Goal: Task Accomplishment & Management: Use online tool/utility

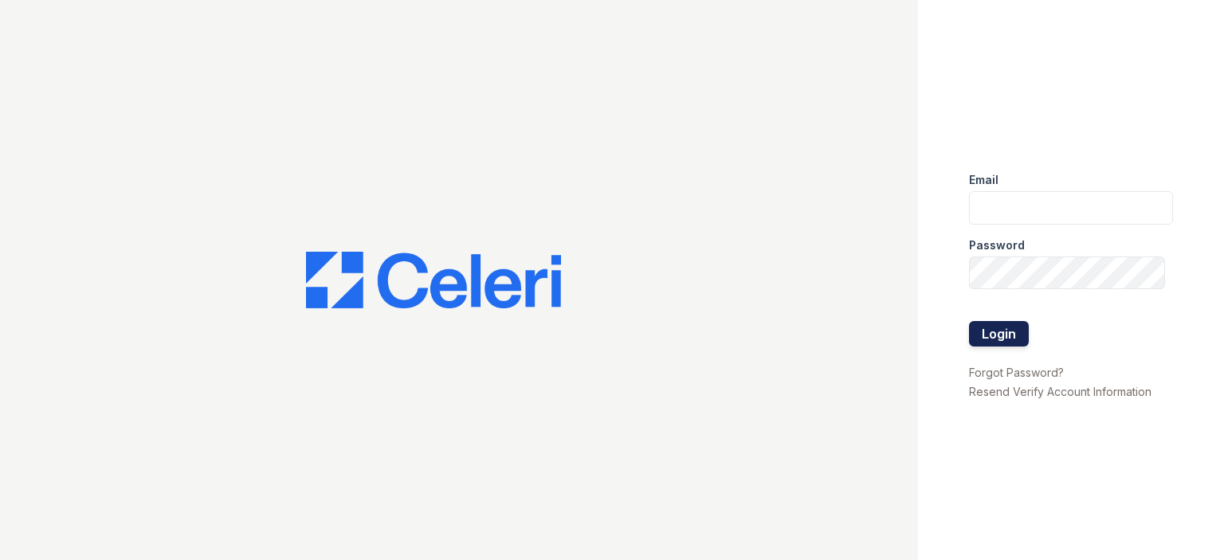
type input "[EMAIL_ADDRESS][DOMAIN_NAME]"
click at [997, 337] on button "Login" at bounding box center [999, 333] width 60 height 25
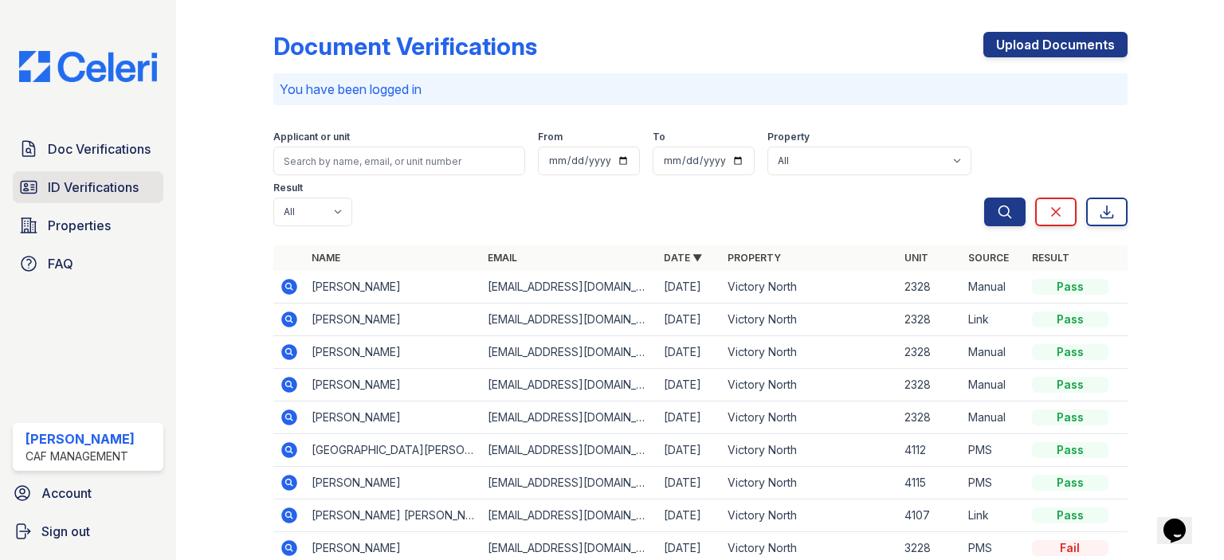
click at [49, 184] on span "ID Verifications" at bounding box center [93, 187] width 91 height 19
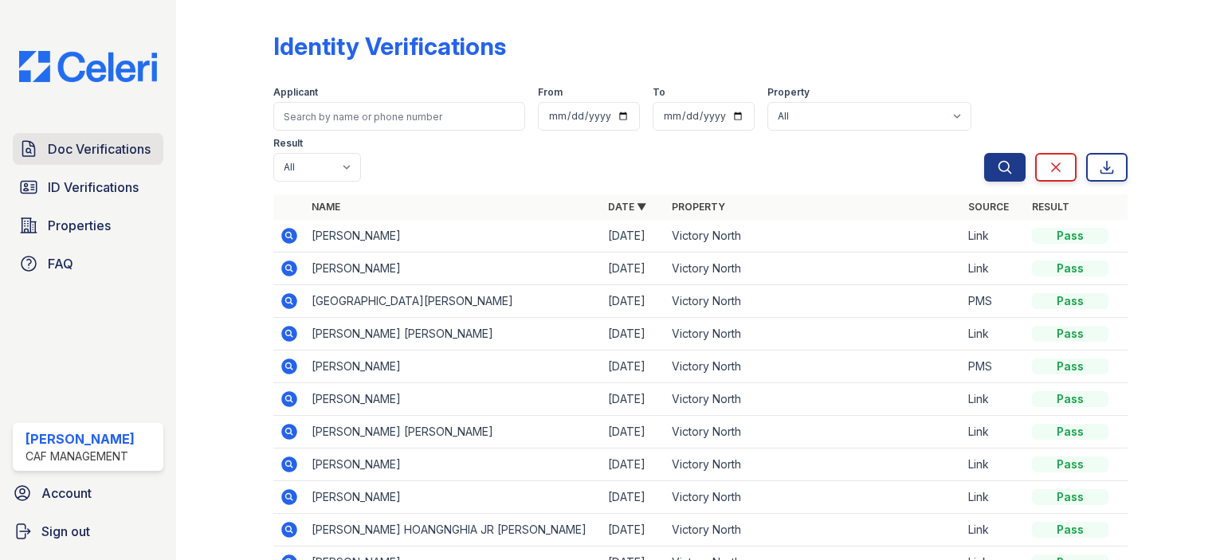
click at [71, 151] on span "Doc Verifications" at bounding box center [99, 148] width 103 height 19
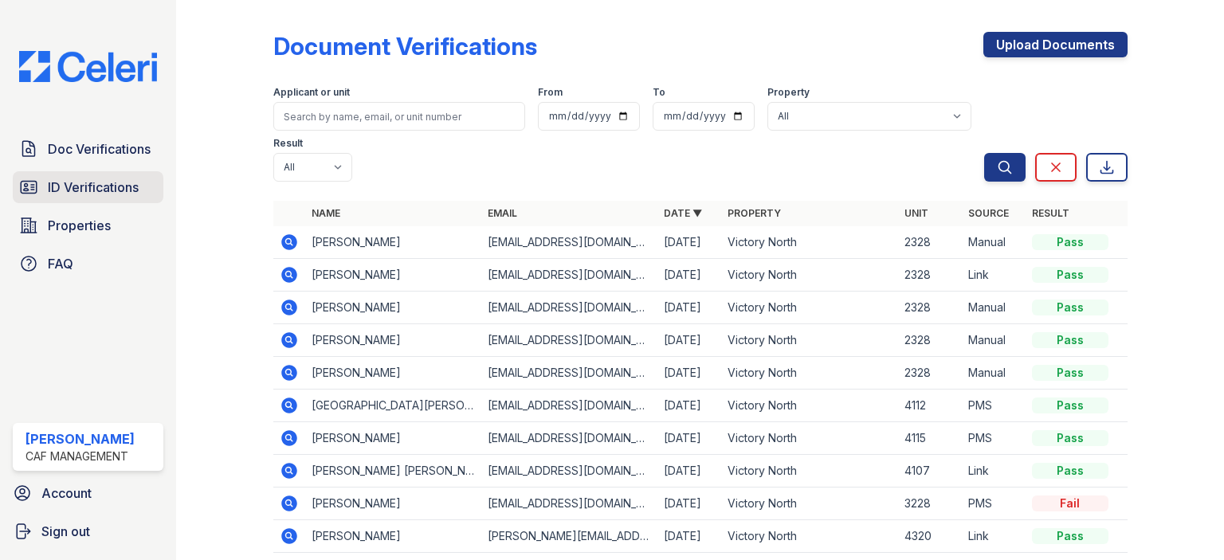
click at [76, 186] on span "ID Verifications" at bounding box center [93, 187] width 91 height 19
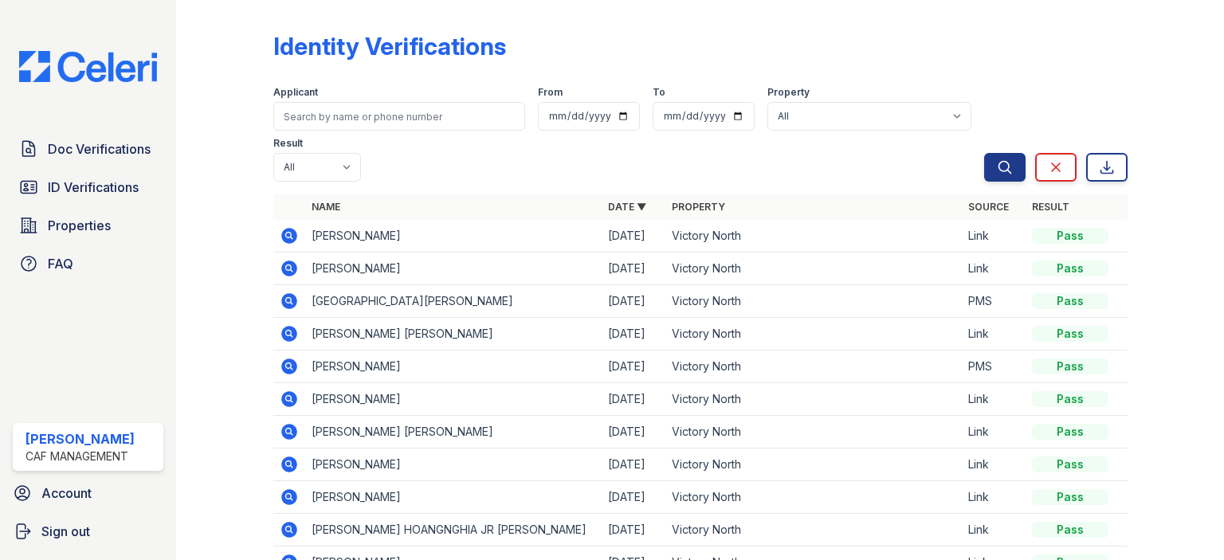
click at [281, 236] on icon at bounding box center [289, 236] width 16 height 16
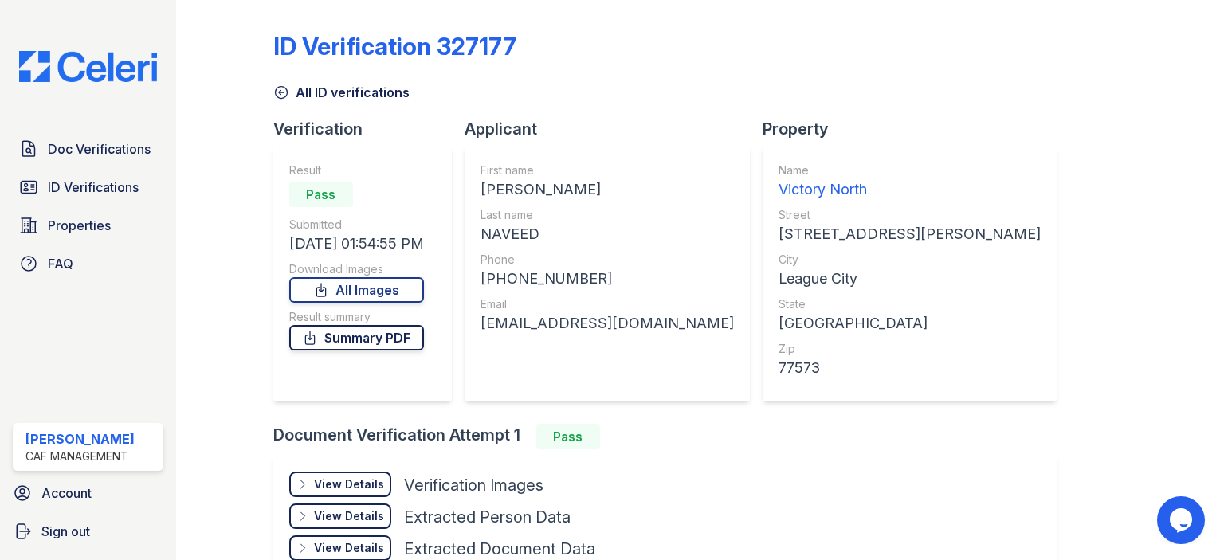
click at [367, 331] on link "Summary PDF" at bounding box center [356, 337] width 135 height 25
click at [100, 146] on span "Doc Verifications" at bounding box center [99, 148] width 103 height 19
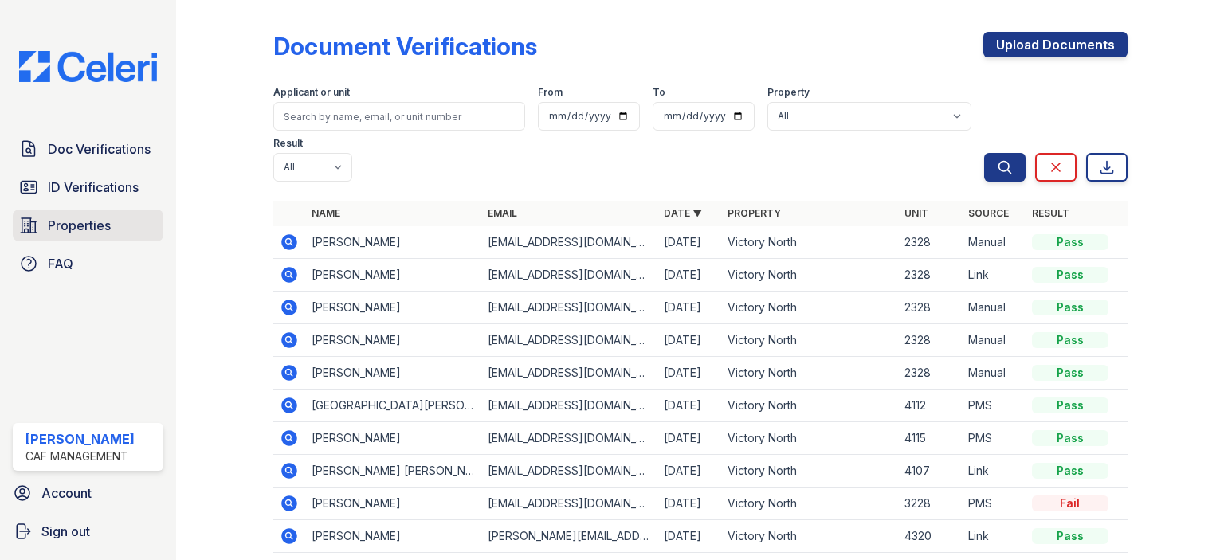
click at [62, 222] on span "Properties" at bounding box center [79, 225] width 63 height 19
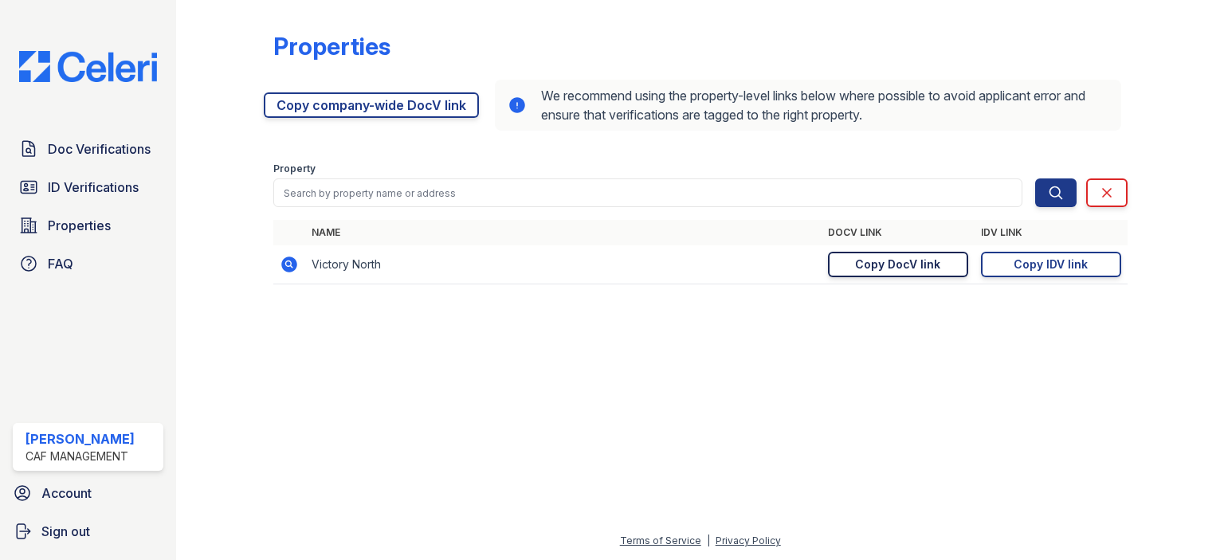
click at [855, 259] on link "Copy DocV link Copy link" at bounding box center [898, 264] width 140 height 25
